Goal: Information Seeking & Learning: Learn about a topic

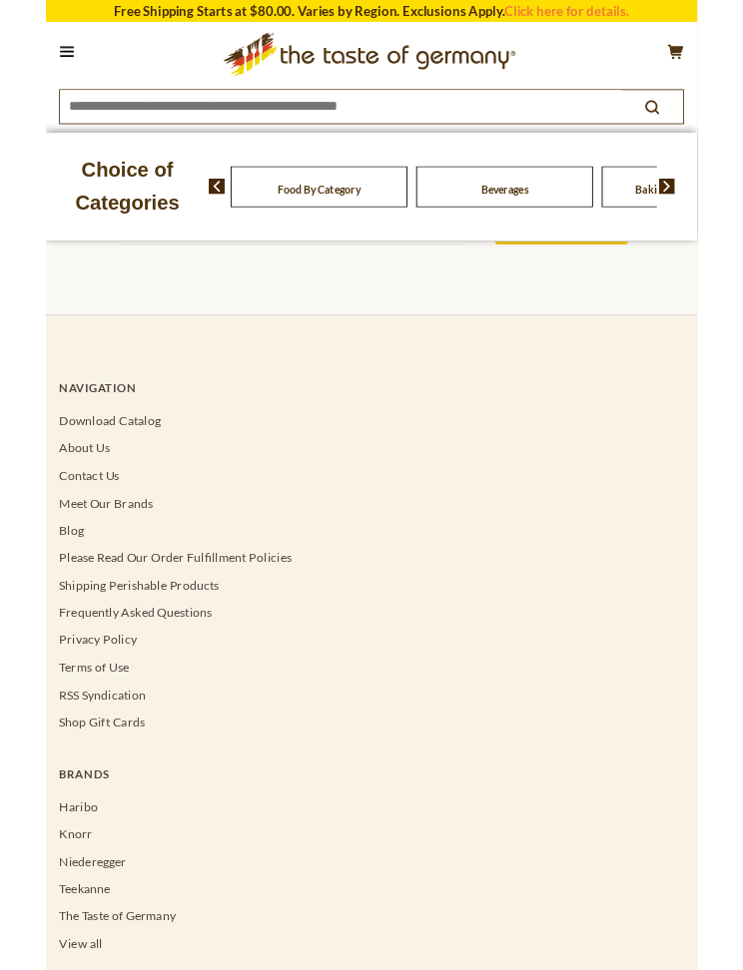
scroll to position [265, 0]
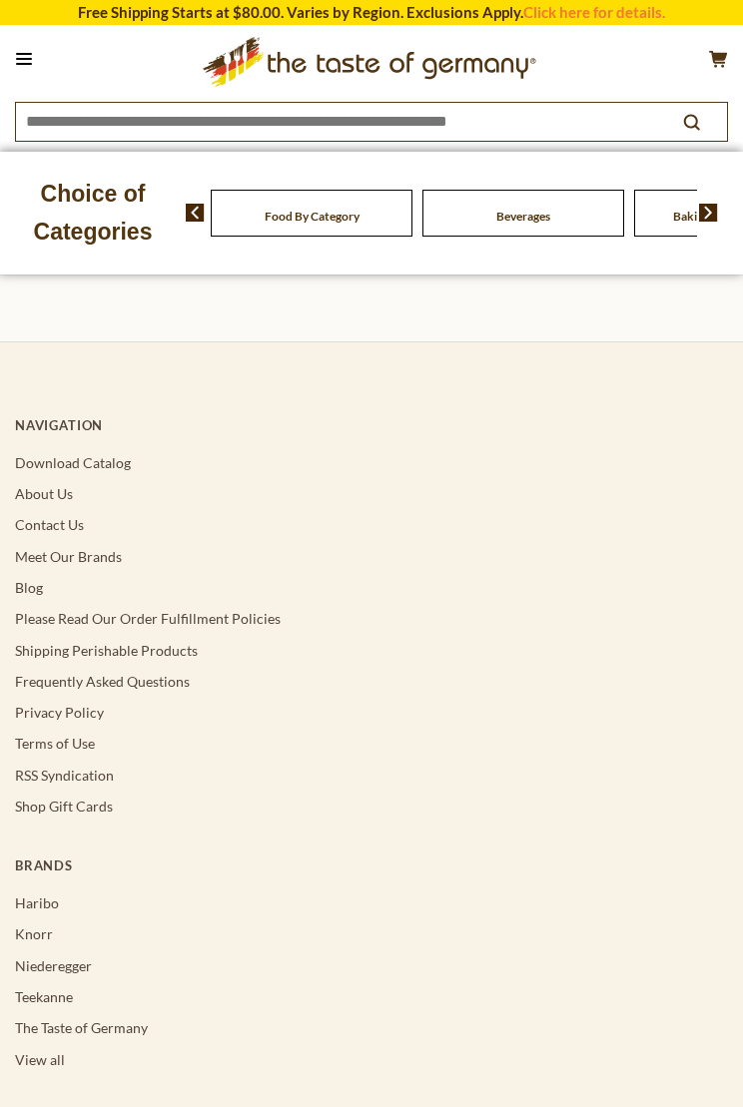
click at [125, 469] on link "Download Catalog" at bounding box center [73, 462] width 116 height 17
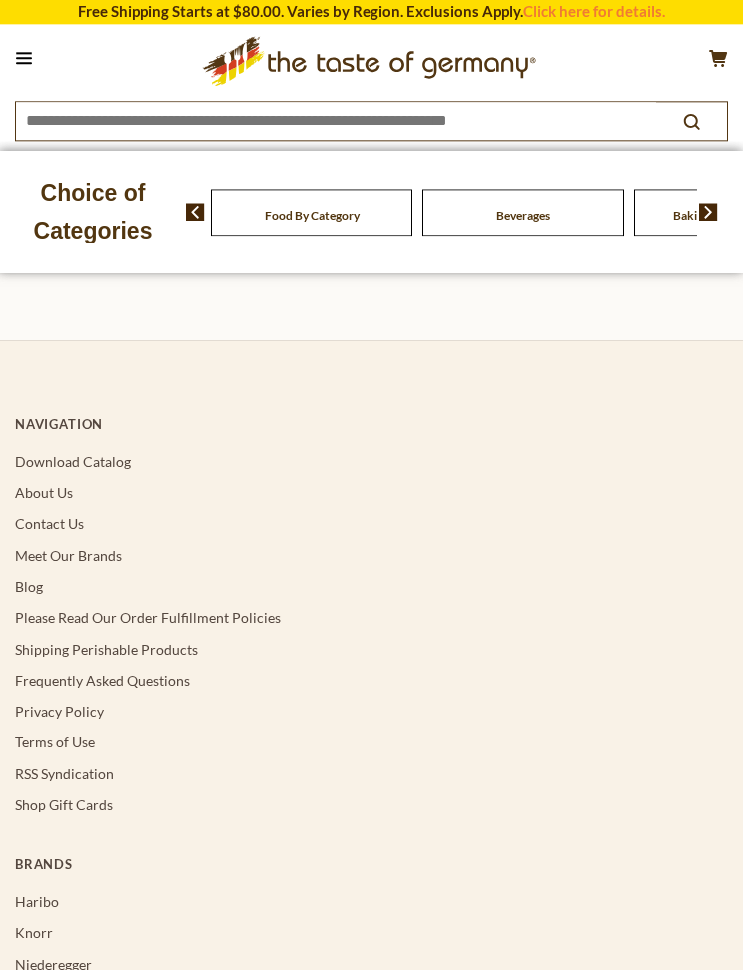
scroll to position [320, 0]
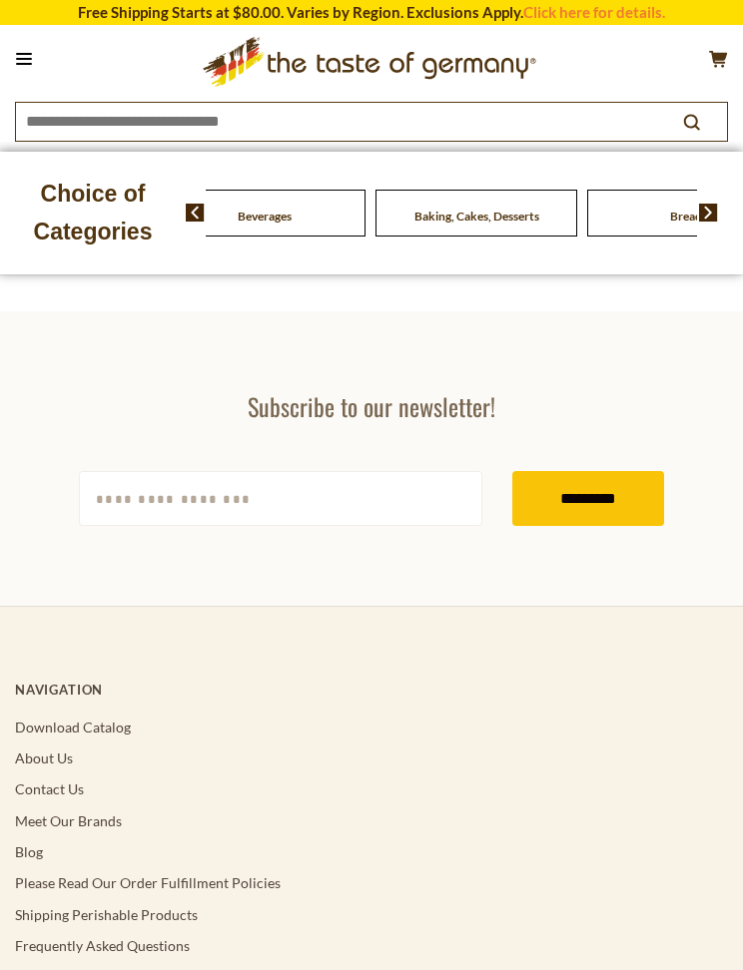
click at [154, 207] on div "Beverages" at bounding box center [53, 213] width 202 height 47
click at [188, 208] on img at bounding box center [195, 213] width 19 height 18
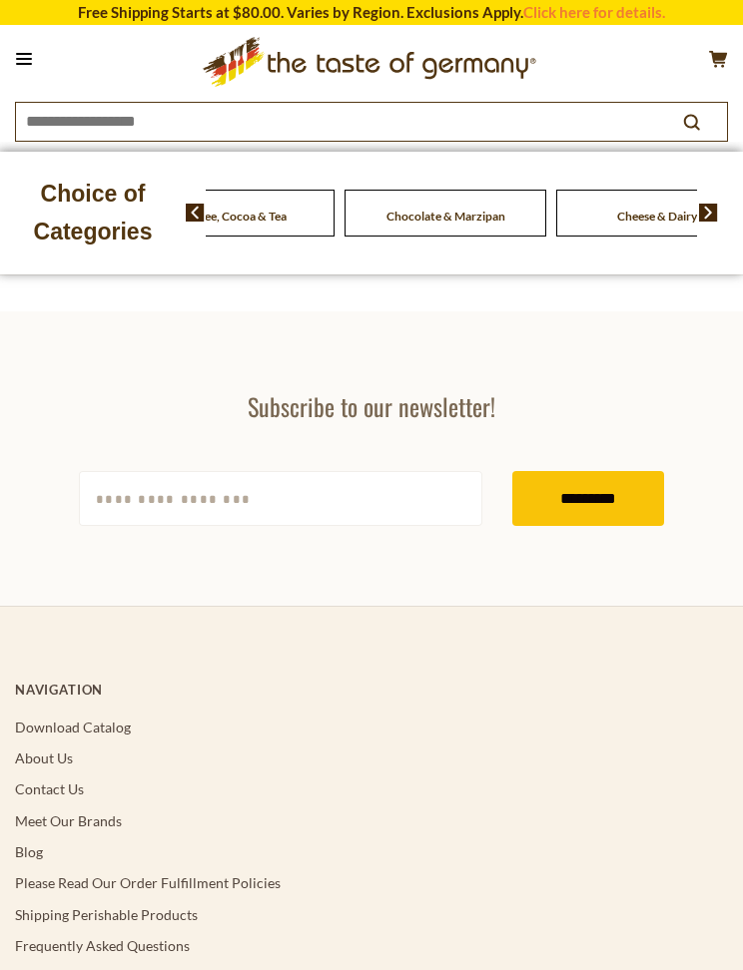
click at [286, 212] on span "Coffee, Cocoa & Tea" at bounding box center [234, 216] width 105 height 15
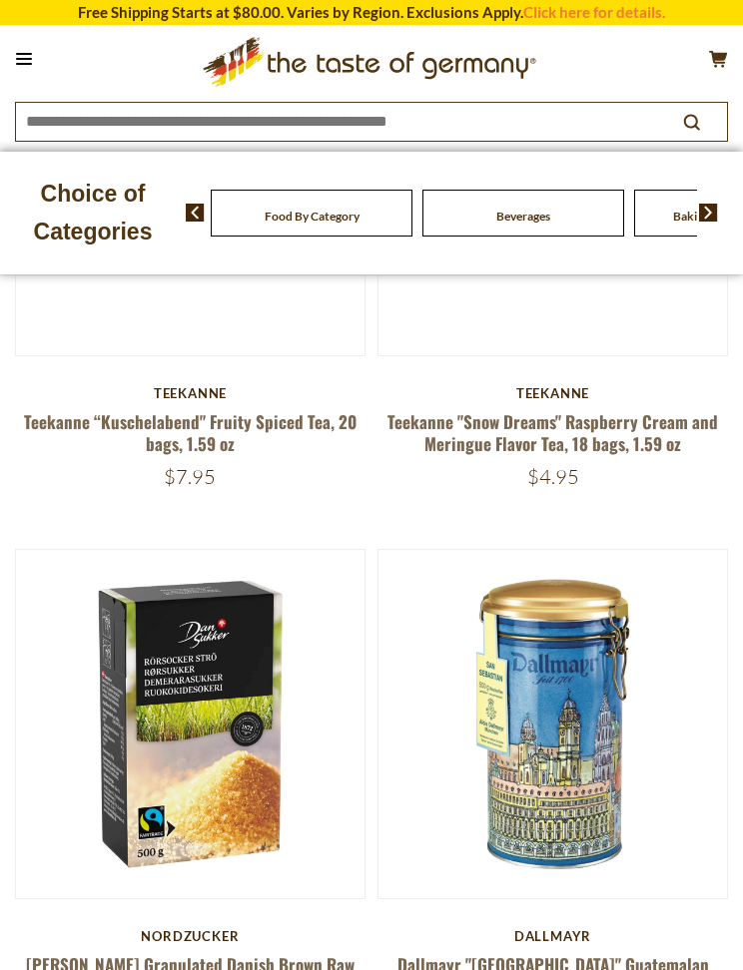
scroll to position [432, 0]
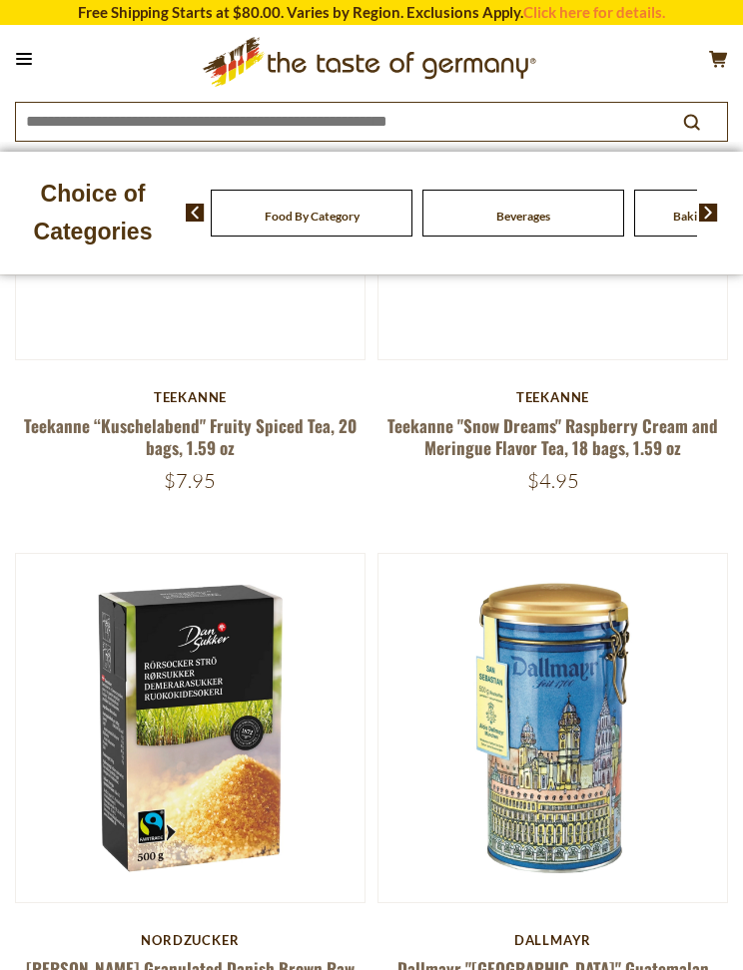
click at [200, 208] on img at bounding box center [195, 213] width 19 height 18
click at [204, 206] on img at bounding box center [195, 213] width 19 height 18
click at [204, 207] on img at bounding box center [195, 213] width 19 height 18
click at [201, 218] on img at bounding box center [195, 213] width 19 height 18
click at [717, 209] on img at bounding box center [708, 213] width 19 height 18
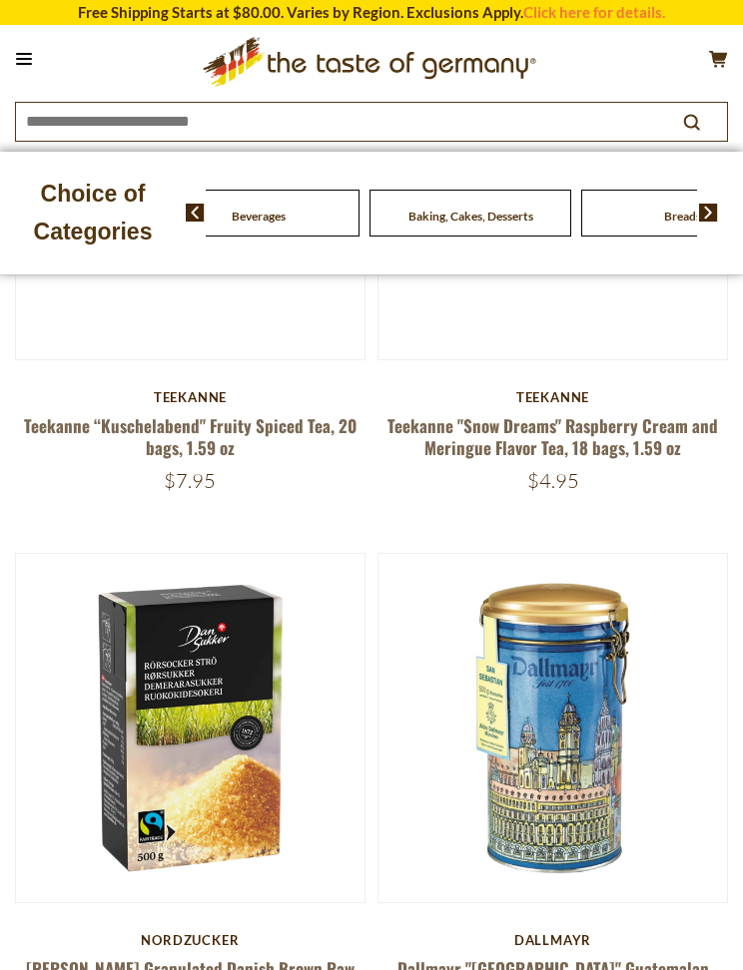
click at [716, 205] on img at bounding box center [708, 213] width 19 height 18
click at [706, 208] on img at bounding box center [708, 213] width 19 height 18
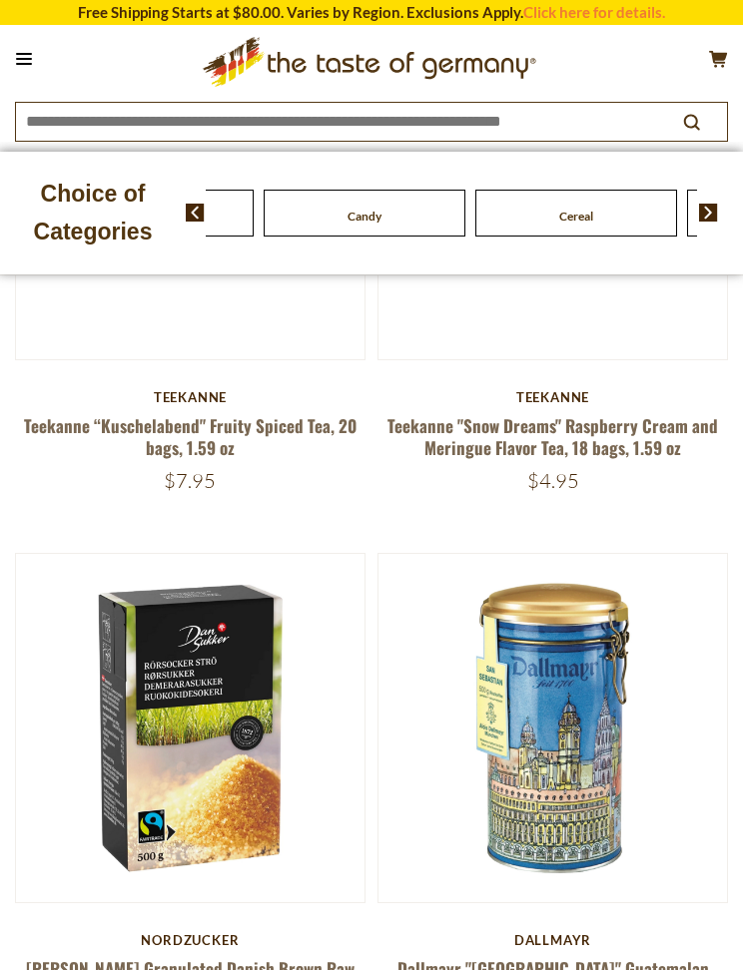
click at [714, 205] on img at bounding box center [708, 213] width 19 height 18
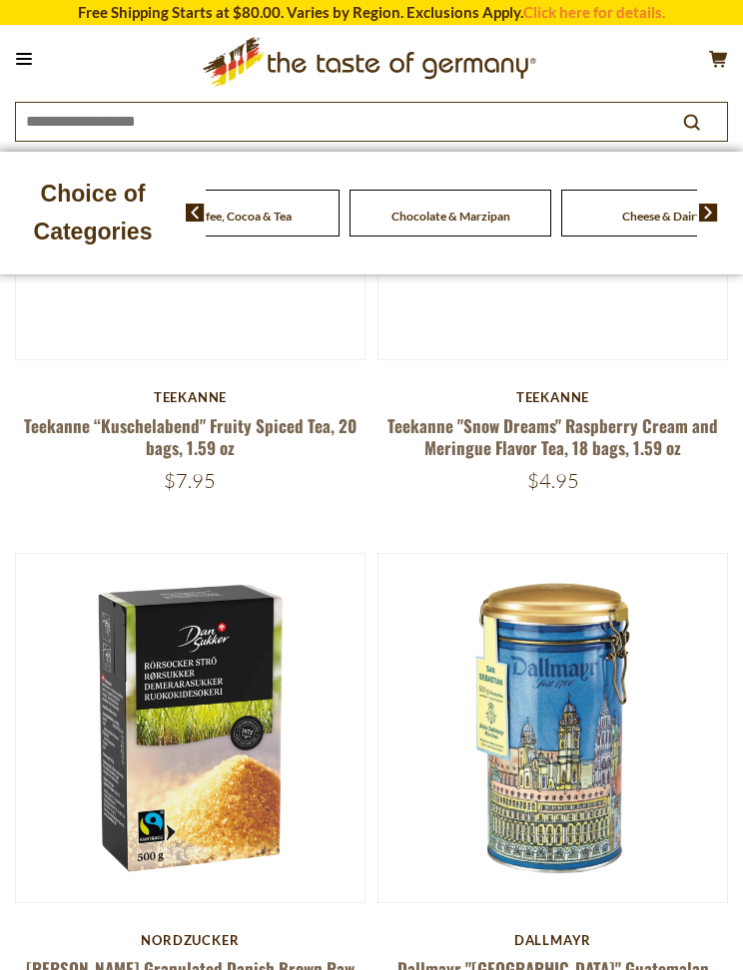
click at [291, 210] on span "Coffee, Cocoa & Tea" at bounding box center [239, 216] width 105 height 15
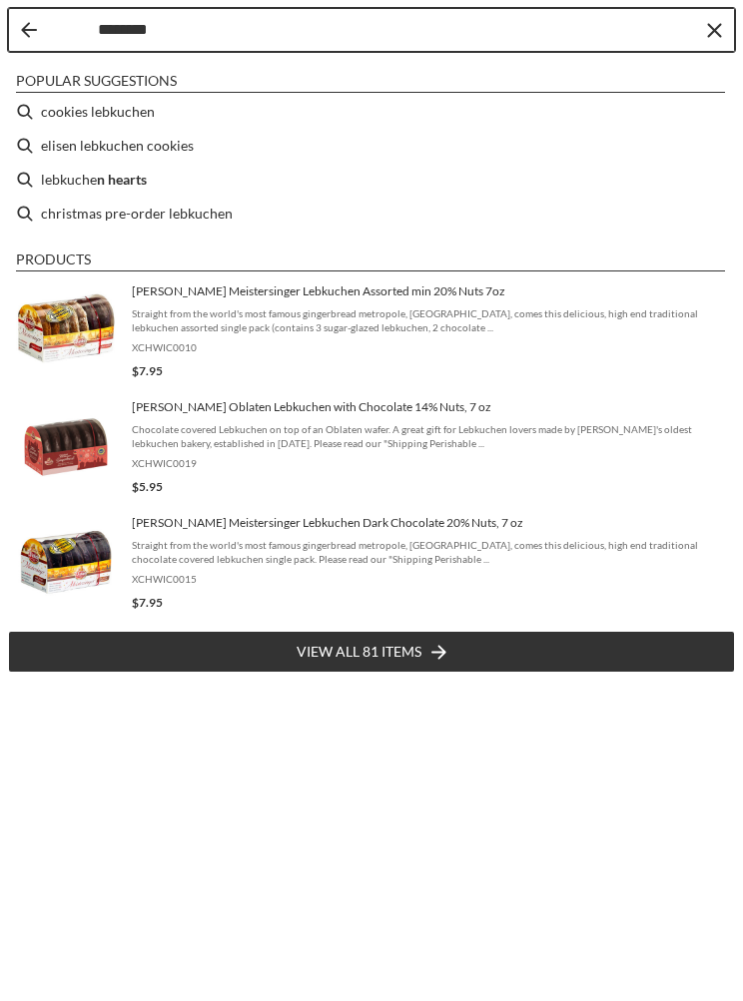
type input "*********"
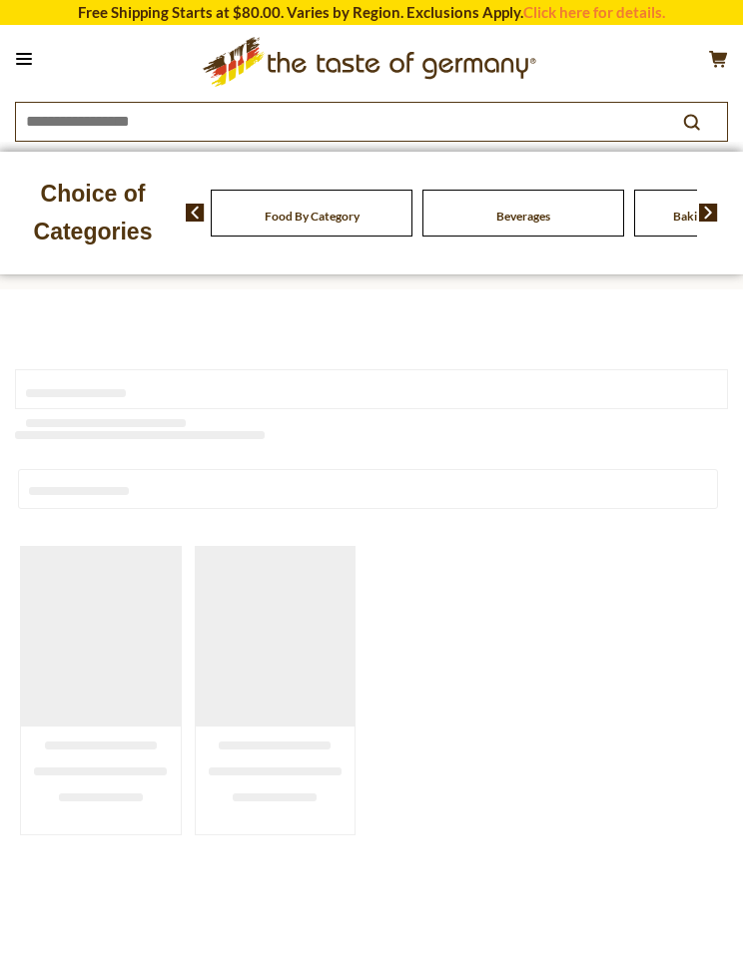
type input "*********"
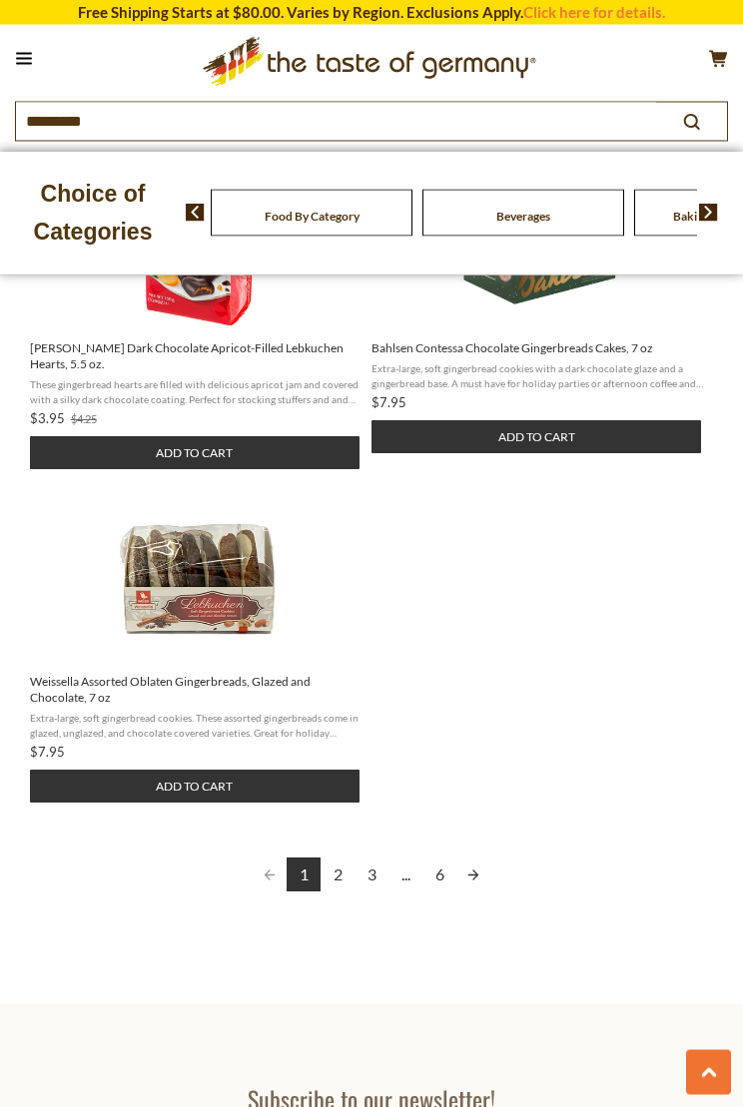
scroll to position [2338, 0]
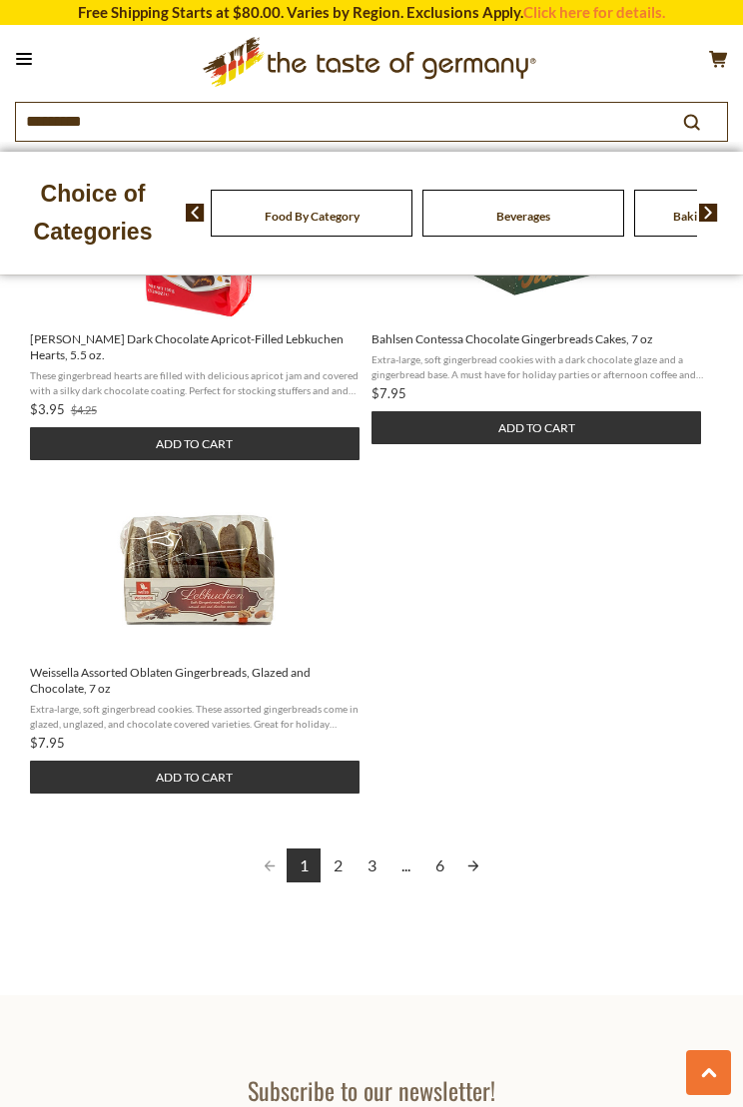
click at [347, 848] on link "2" at bounding box center [337, 865] width 34 height 34
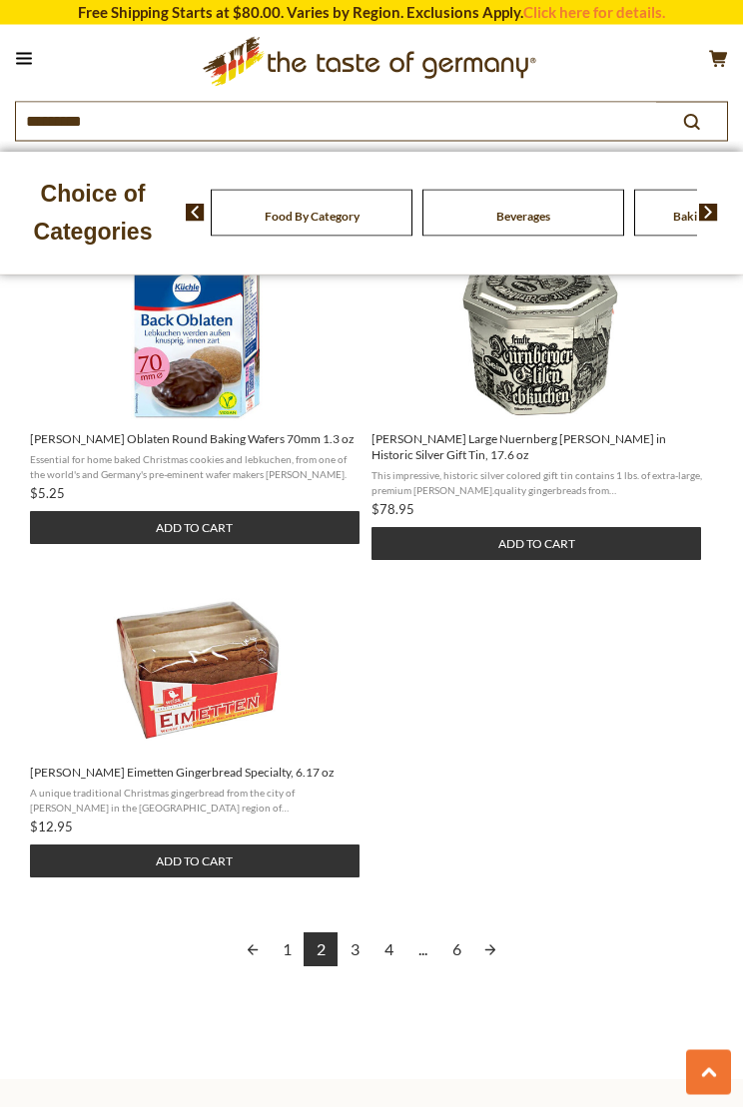
scroll to position [2276, 0]
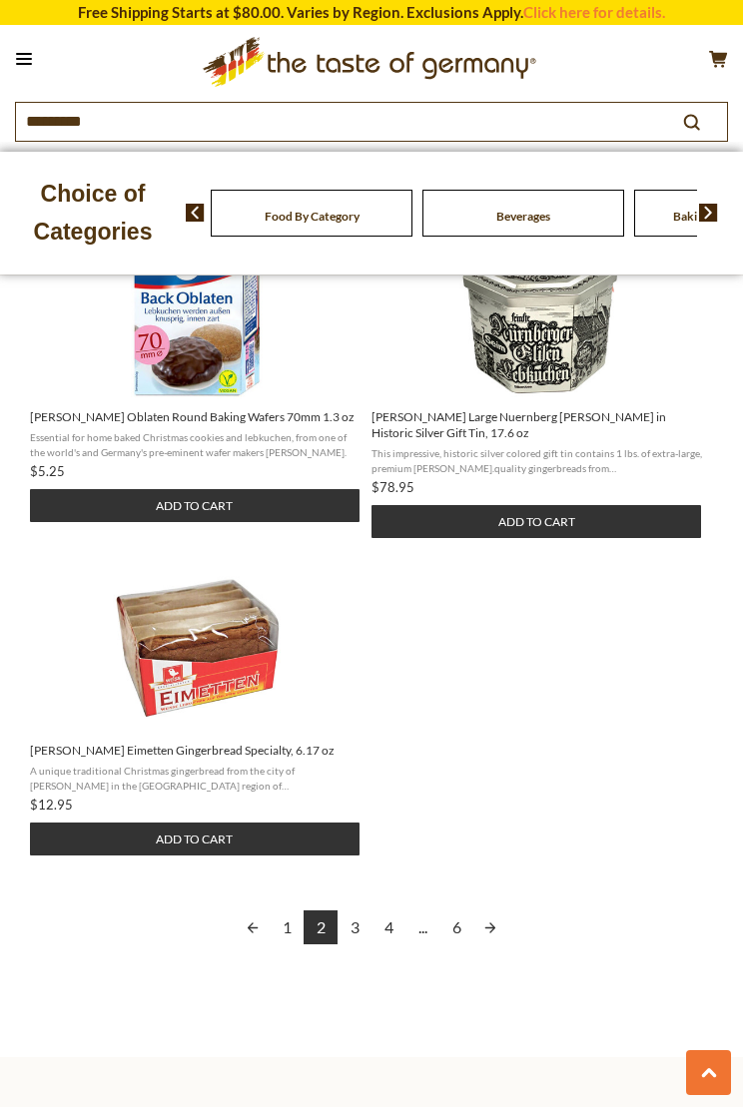
click at [364, 915] on link "3" at bounding box center [354, 927] width 34 height 34
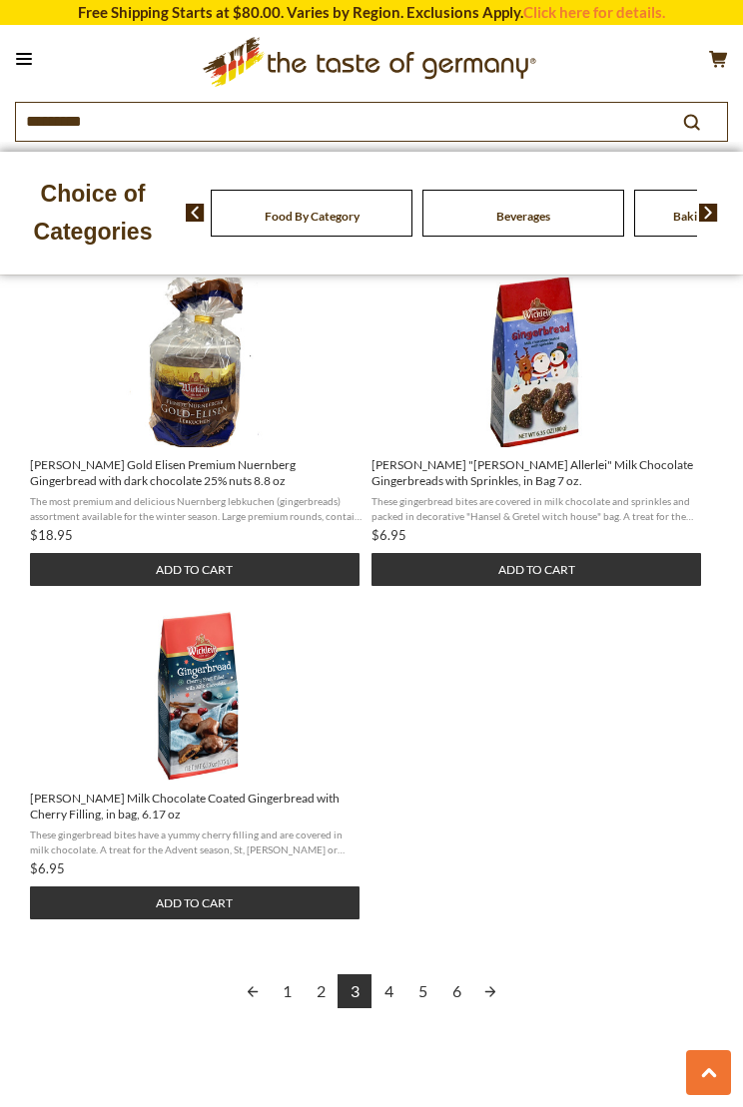
scroll to position [2228, 0]
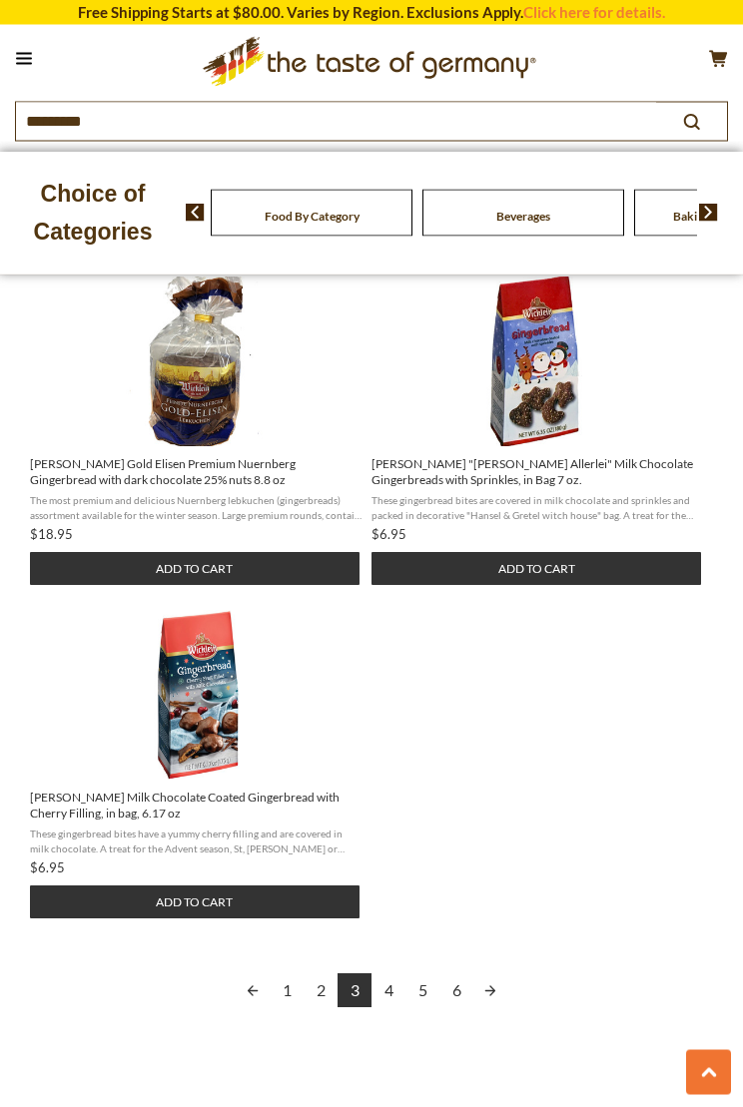
click at [398, 969] on link "4" at bounding box center [388, 991] width 34 height 34
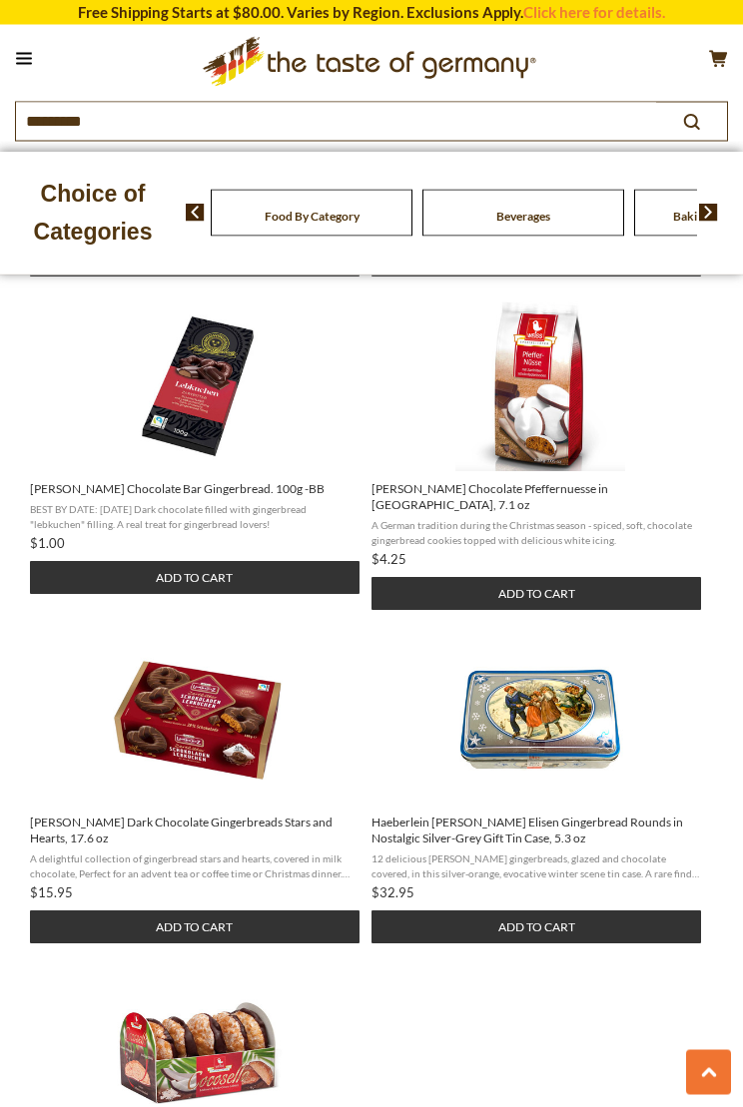
scroll to position [1839, 0]
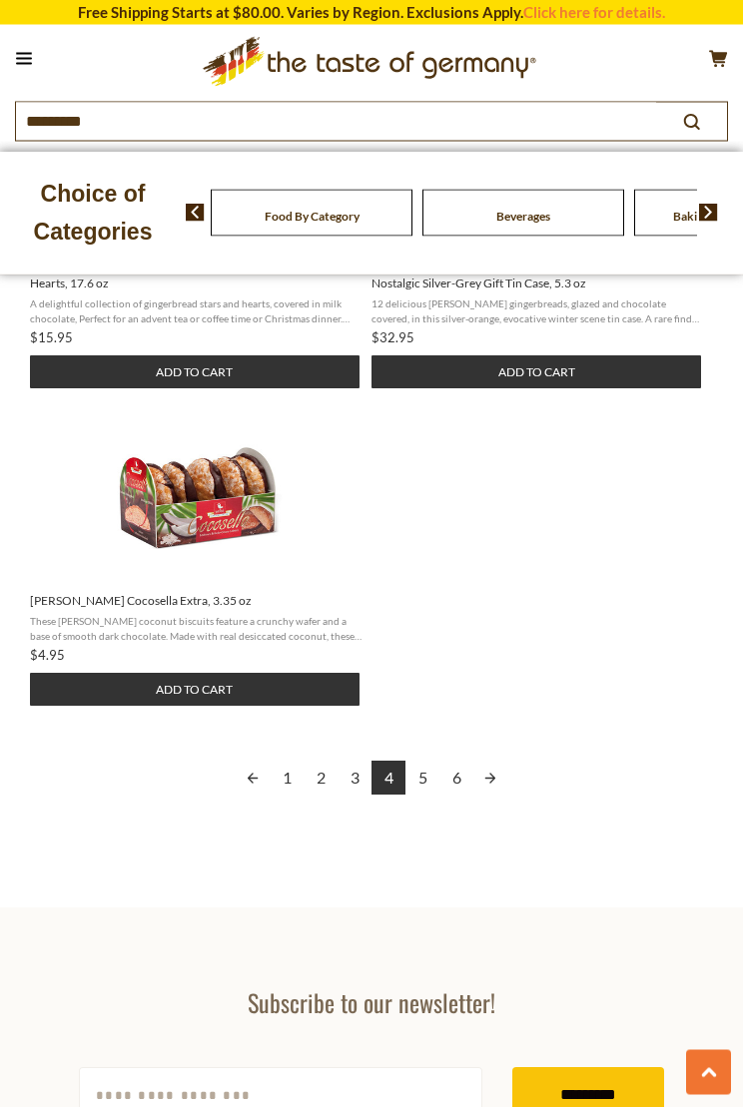
click at [429, 762] on link "5" at bounding box center [422, 779] width 34 height 34
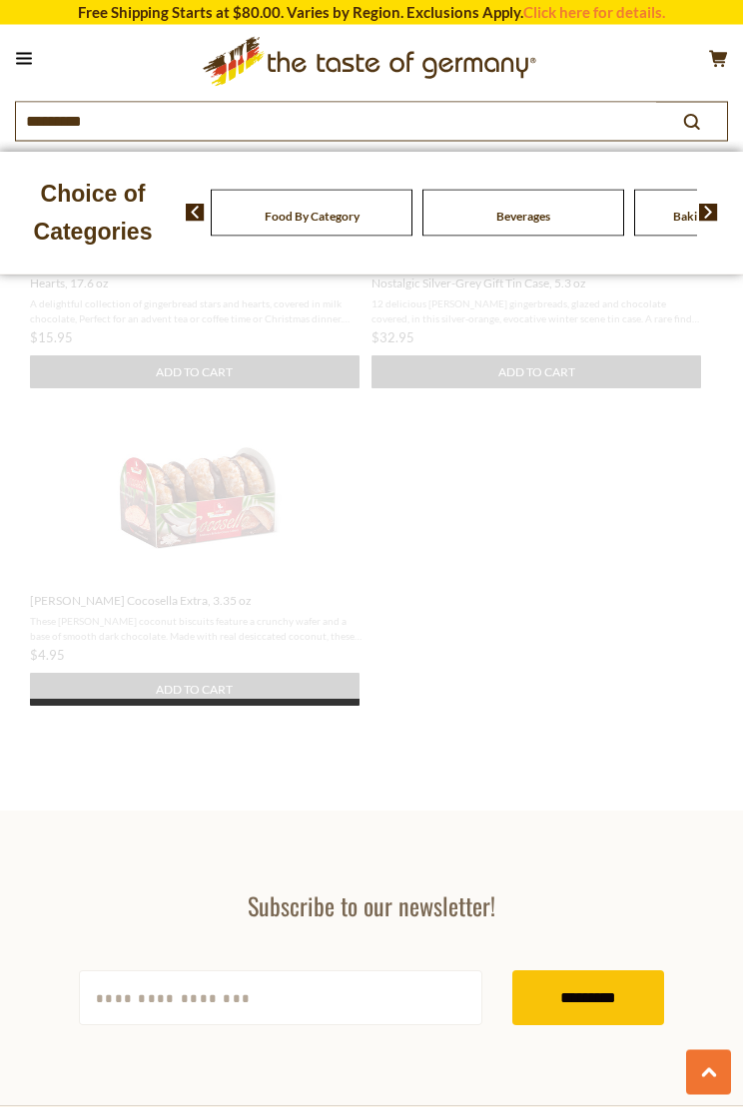
scroll to position [1420, 0]
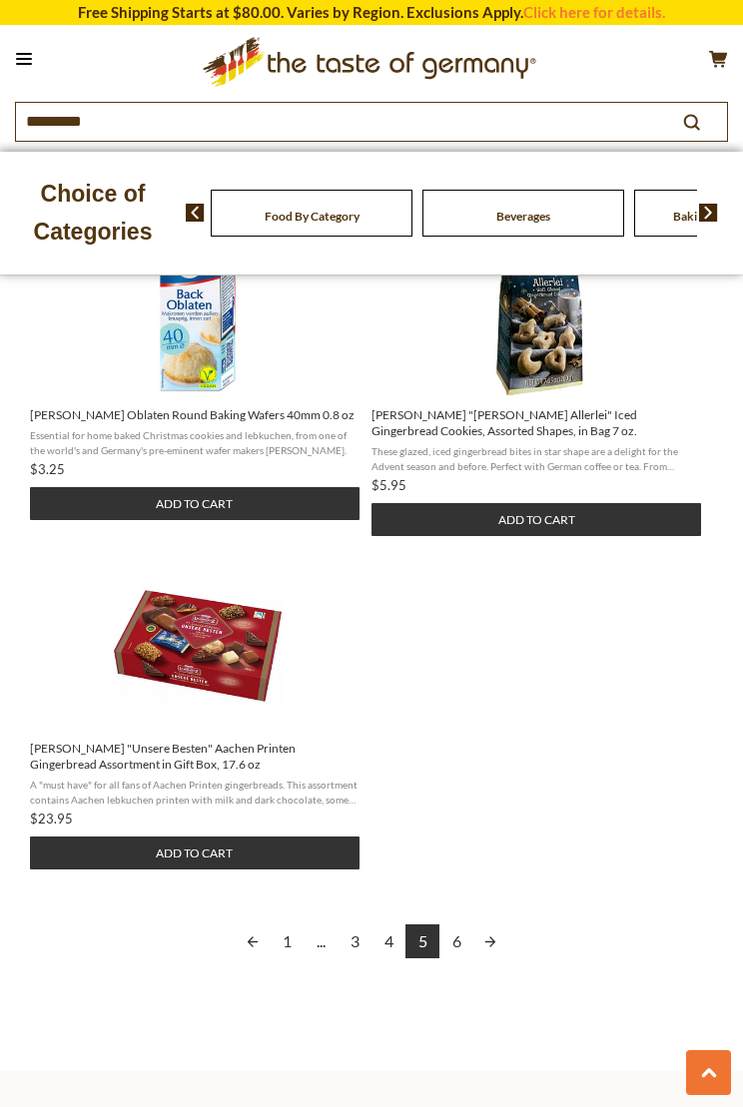
click at [468, 924] on link "6" at bounding box center [456, 941] width 34 height 34
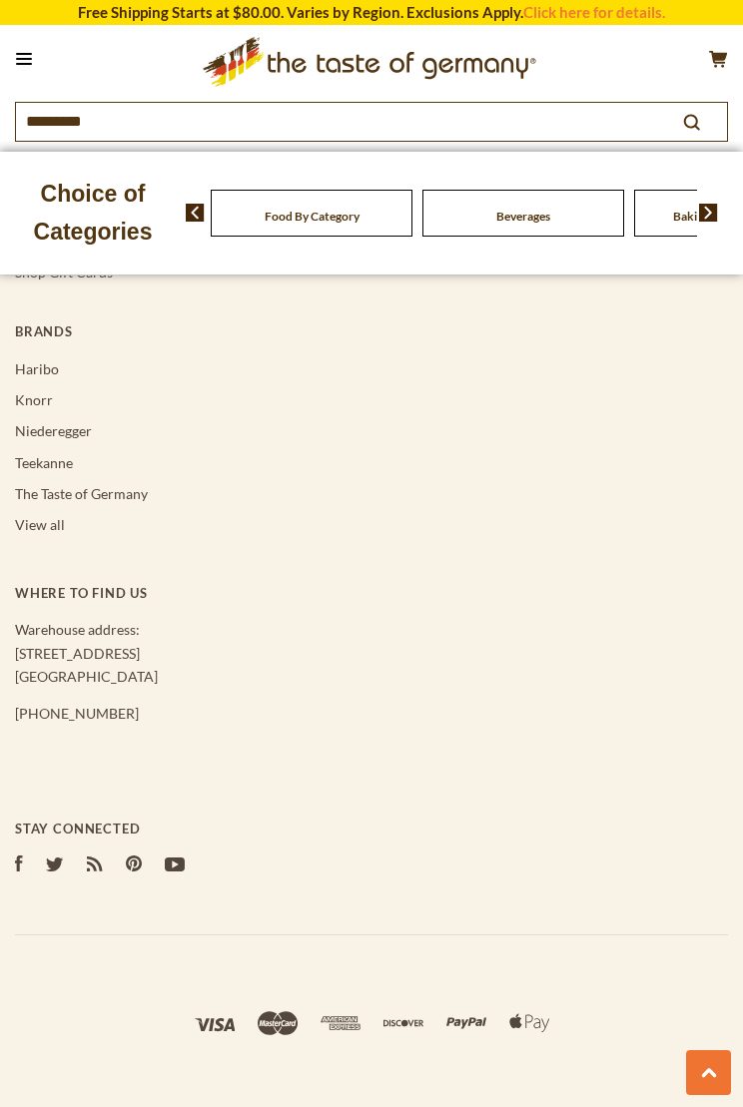
scroll to position [2199, 0]
